Goal: Information Seeking & Learning: Learn about a topic

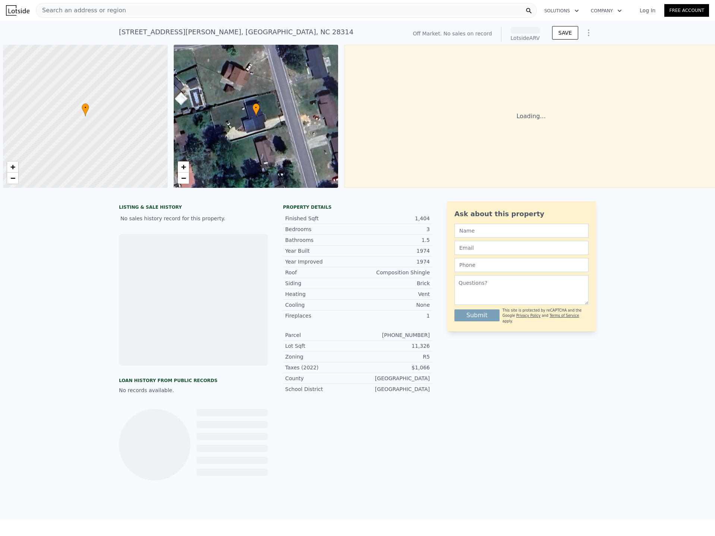
scroll to position [0, 3]
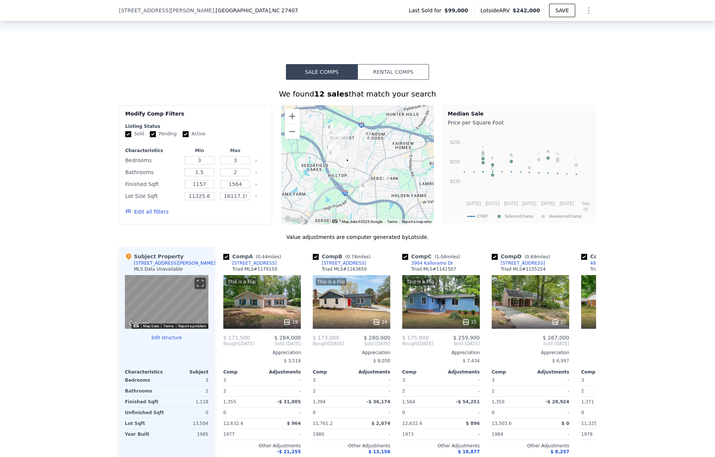
scroll to position [556, 0]
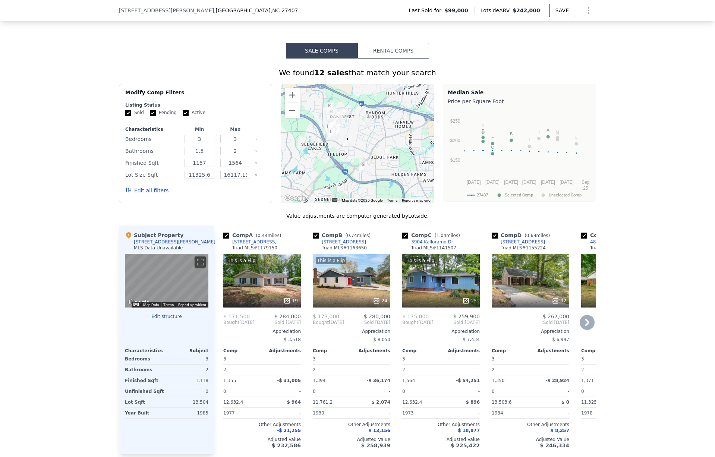
click at [352, 293] on div "This is a Flip 24" at bounding box center [352, 281] width 78 height 54
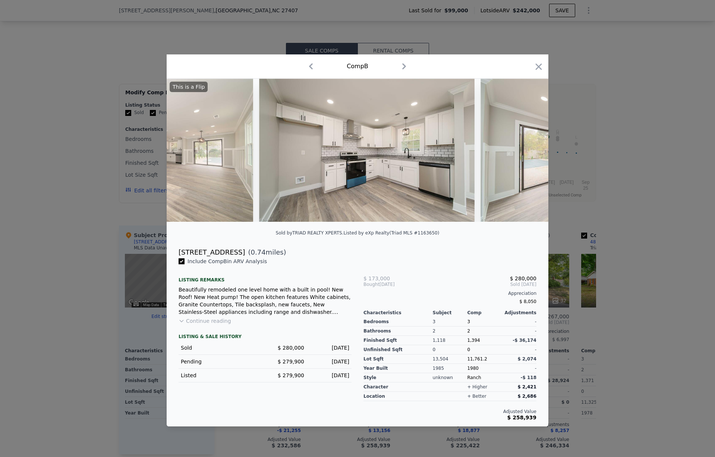
scroll to position [0, 1377]
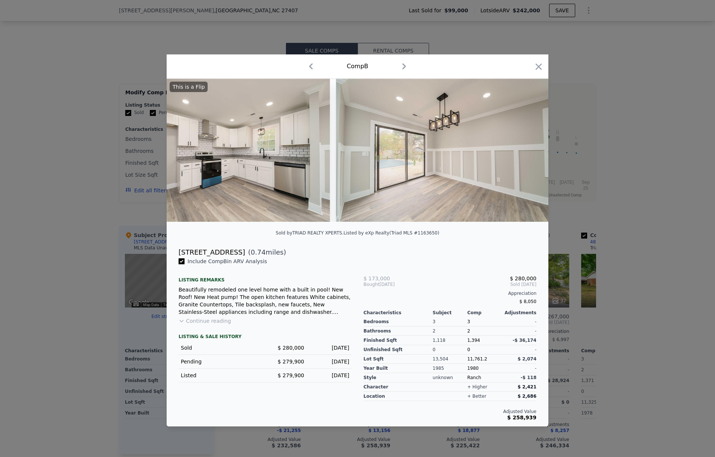
click at [81, 261] on div at bounding box center [357, 228] width 715 height 457
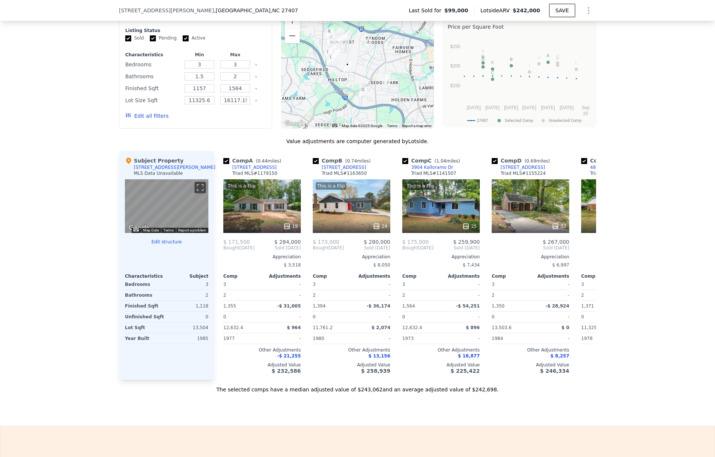
click at [58, 299] on div "We found 12 sales that match your search Filters Map Prices Modify Comp Filters…" at bounding box center [357, 188] width 715 height 409
click at [638, 249] on div "We found 12 sales that match your search Filters Map Prices Modify Comp Filters…" at bounding box center [357, 188] width 715 height 409
click at [645, 351] on div "We found 12 sales that match your search Filters Map Prices Modify Comp Filters…" at bounding box center [357, 188] width 715 height 409
